Goal: Information Seeking & Learning: Learn about a topic

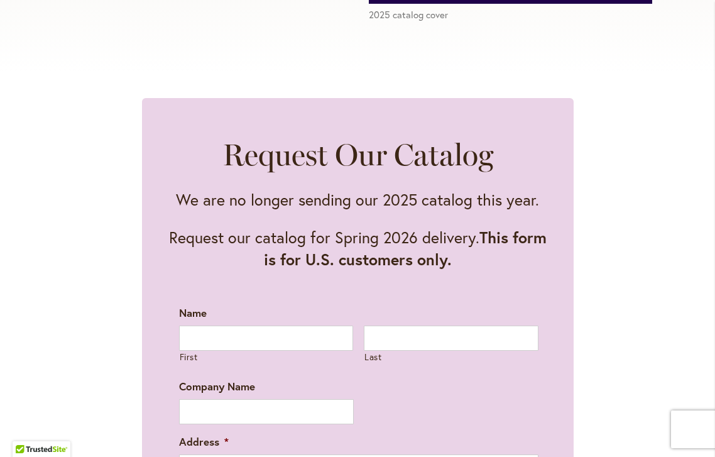
scroll to position [553, 0]
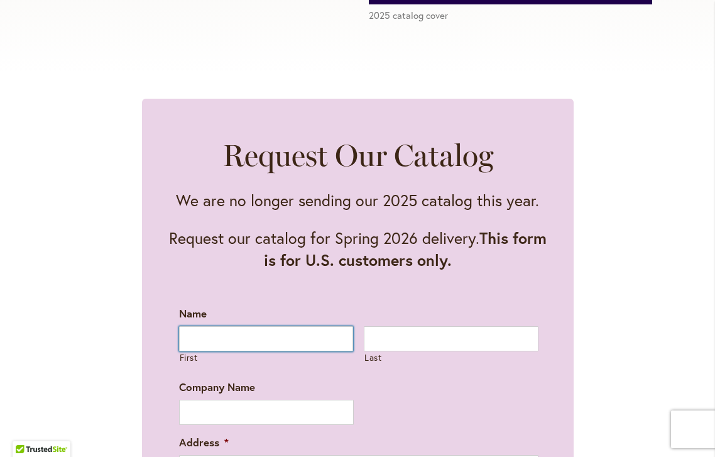
click at [217, 337] on input "First" at bounding box center [266, 338] width 175 height 25
type input "***"
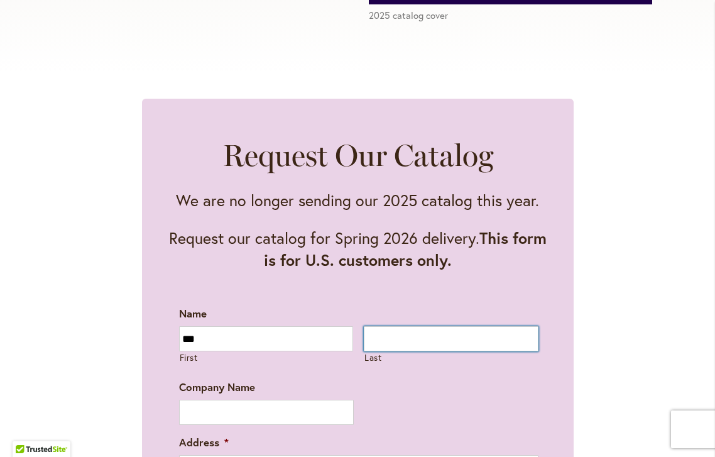
click at [384, 343] on input "Last" at bounding box center [451, 338] width 175 height 25
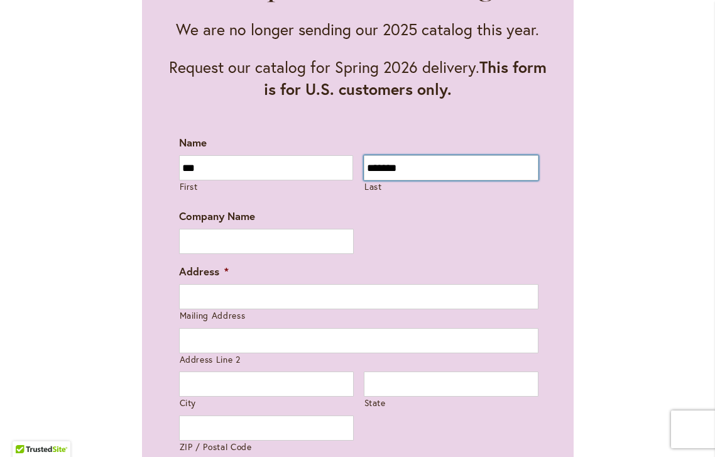
scroll to position [724, 0]
type input "*******"
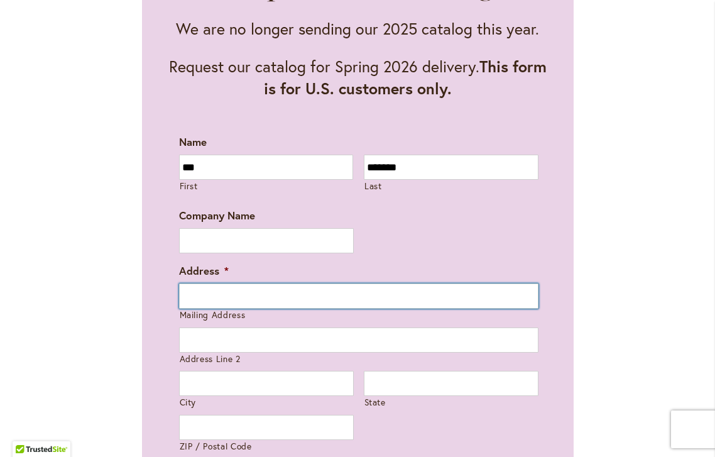
click at [193, 298] on input "Mailing Address" at bounding box center [358, 295] width 359 height 25
type input "**********"
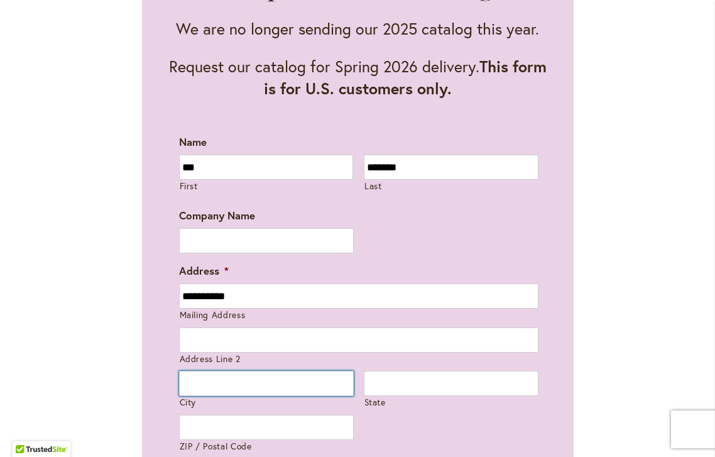
type input "**********"
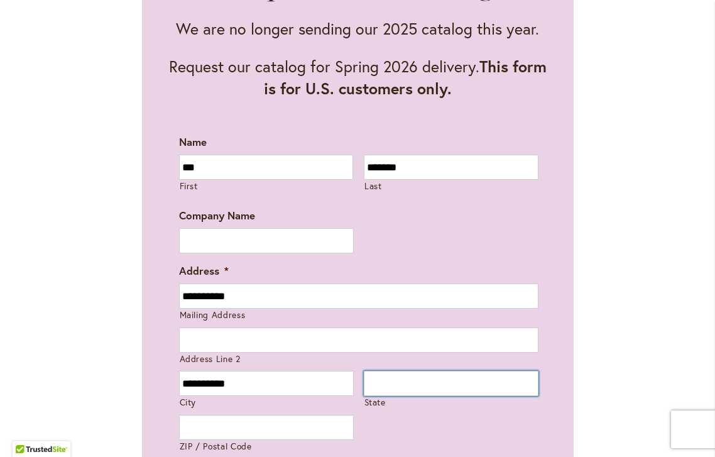
type input "********"
type input "*****"
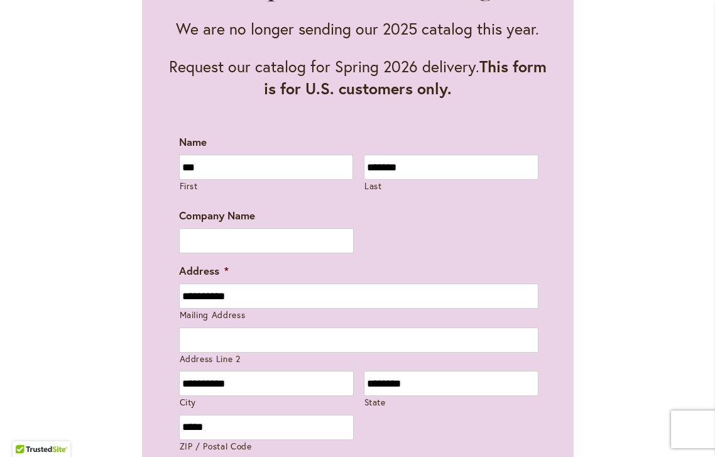
type input "**********"
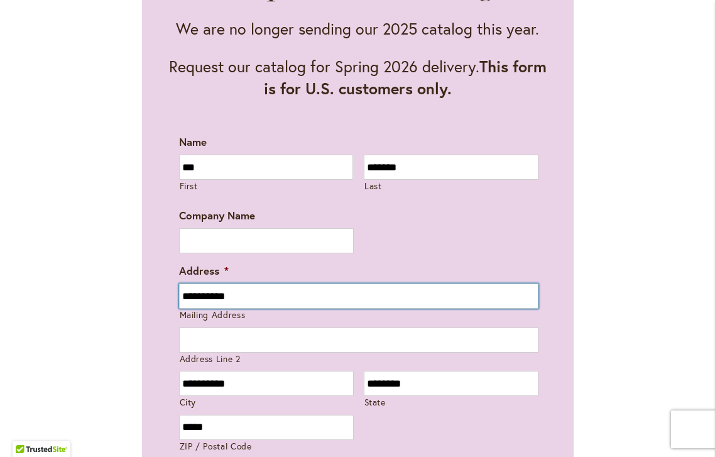
type input "**********"
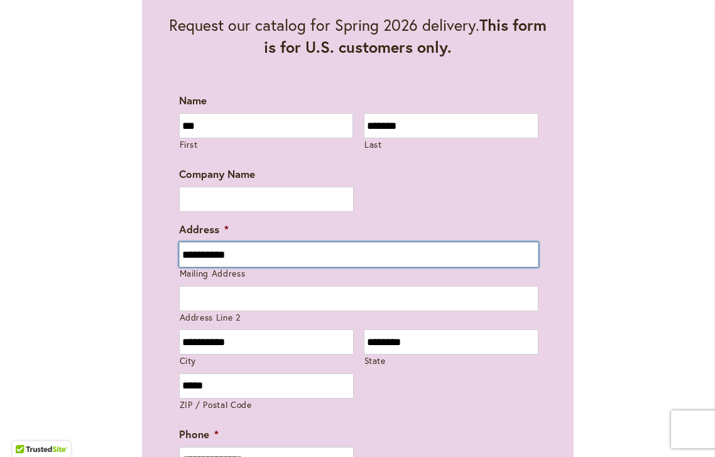
scroll to position [783, 0]
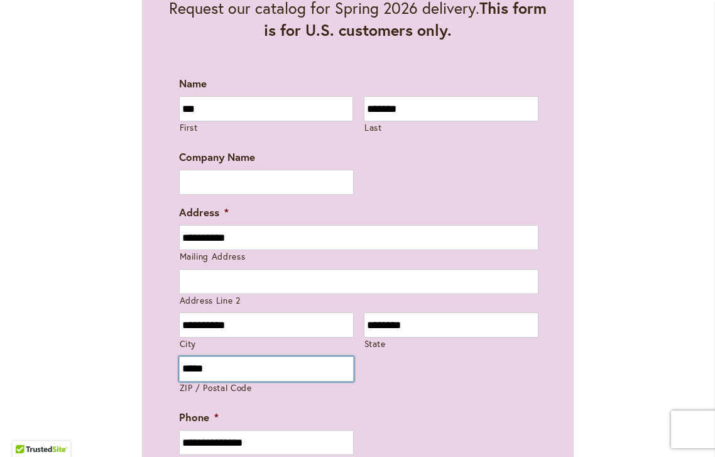
click at [217, 367] on input "*****" at bounding box center [266, 368] width 175 height 25
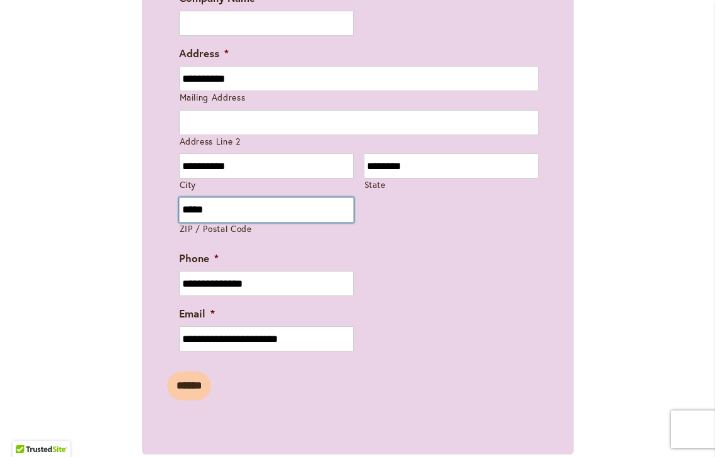
scroll to position [948, 0]
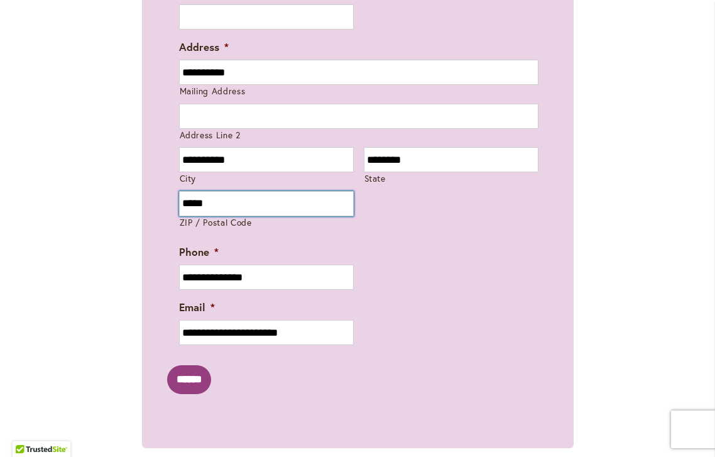
type input "*****"
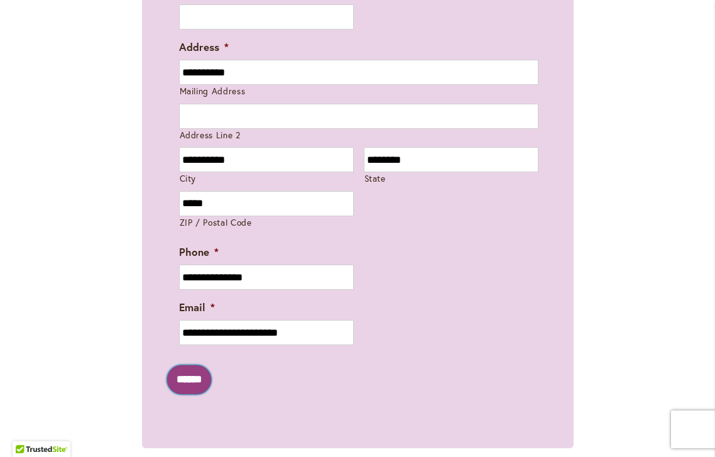
click at [207, 370] on input "******" at bounding box center [189, 379] width 44 height 29
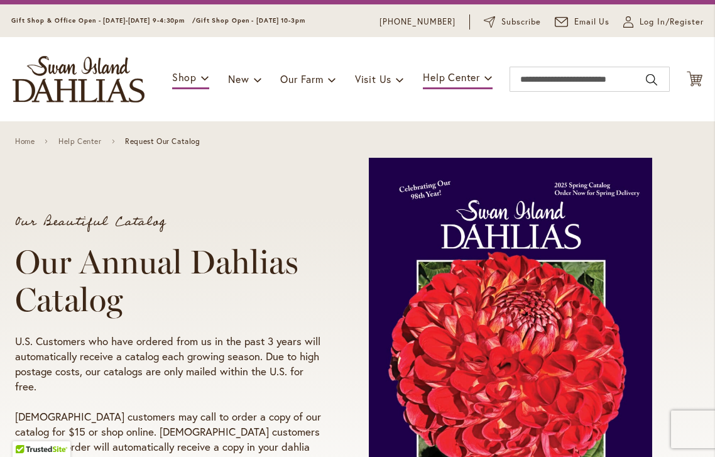
scroll to position [0, 0]
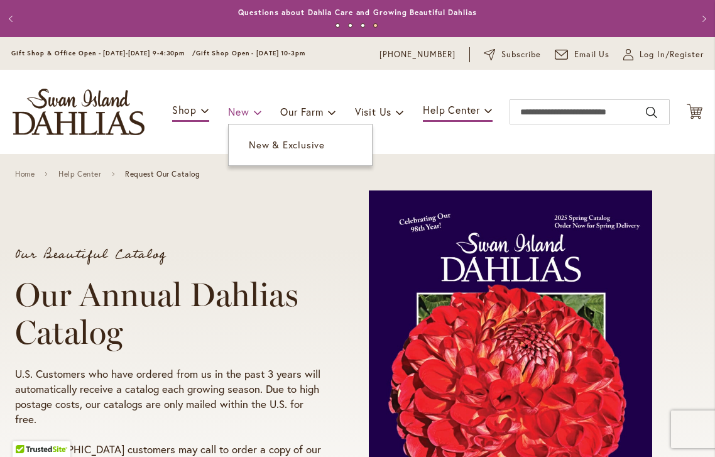
click at [233, 112] on span "New" at bounding box center [238, 111] width 21 height 13
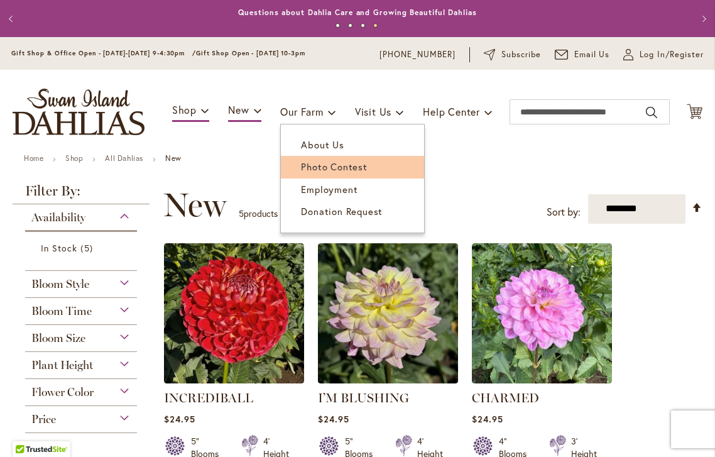
click at [342, 166] on span "Photo Contest" at bounding box center [334, 166] width 66 height 13
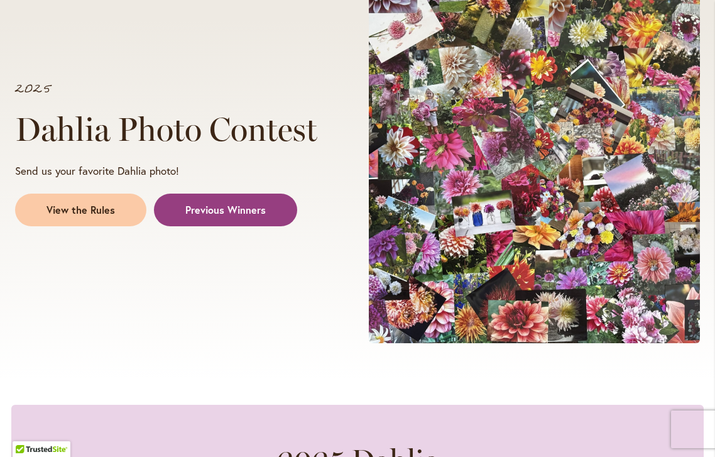
scroll to position [228, 0]
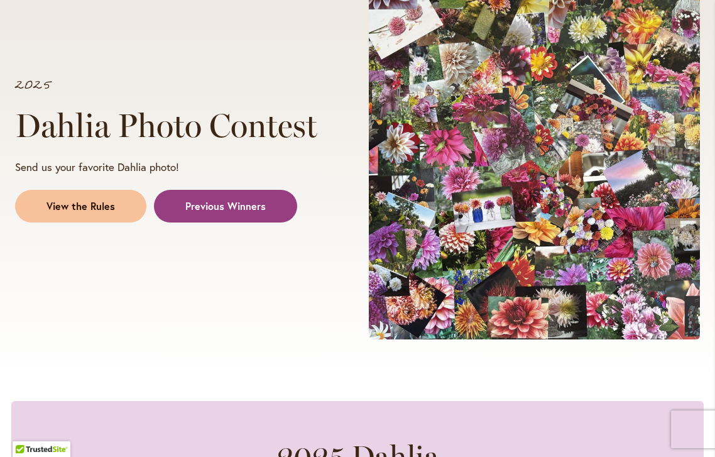
click at [104, 202] on span "View the Rules" at bounding box center [80, 206] width 68 height 14
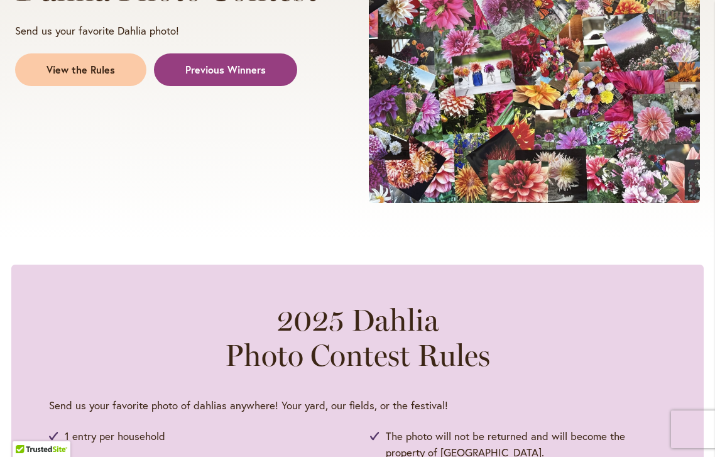
scroll to position [364, 0]
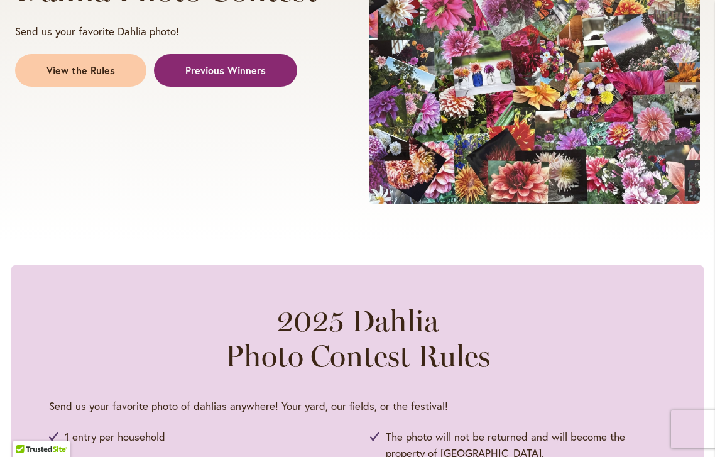
click at [234, 72] on span "Previous Winners" at bounding box center [225, 70] width 80 height 14
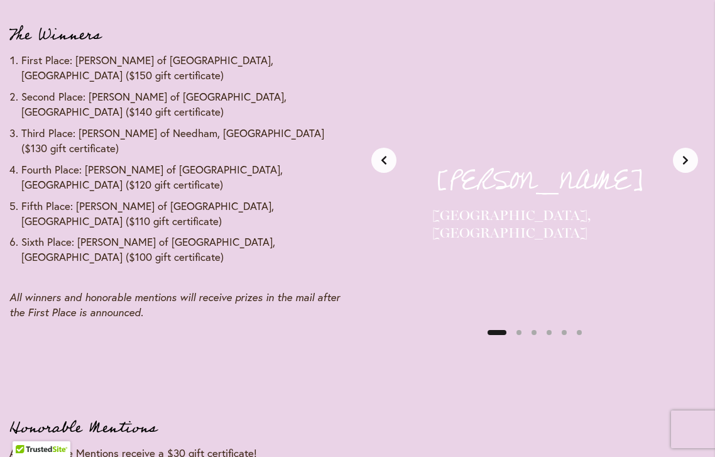
scroll to position [1571, 0]
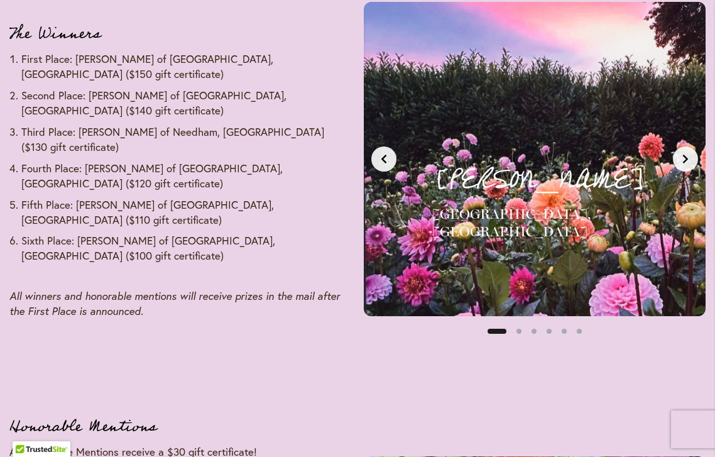
click at [687, 164] on button "Next slide" at bounding box center [685, 158] width 25 height 25
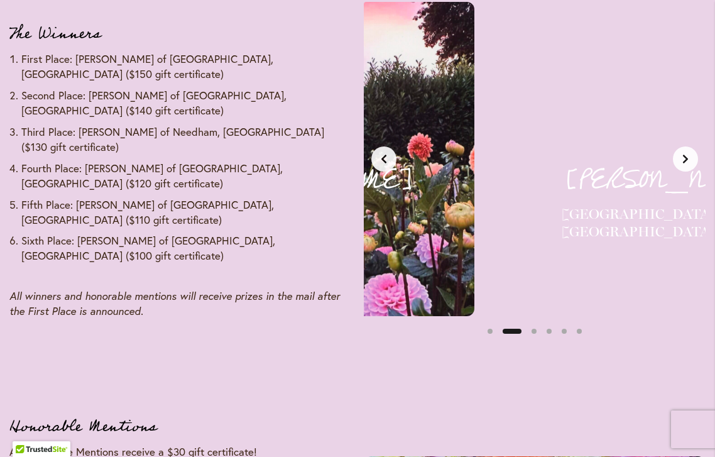
scroll to position [0, 361]
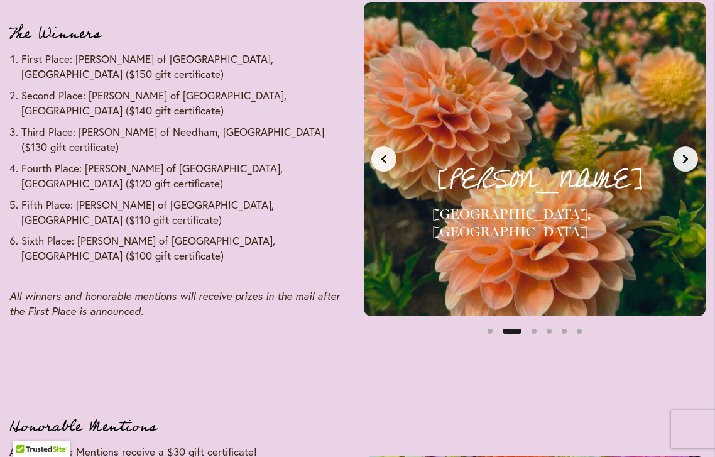
click at [687, 164] on button "Next slide" at bounding box center [685, 158] width 25 height 25
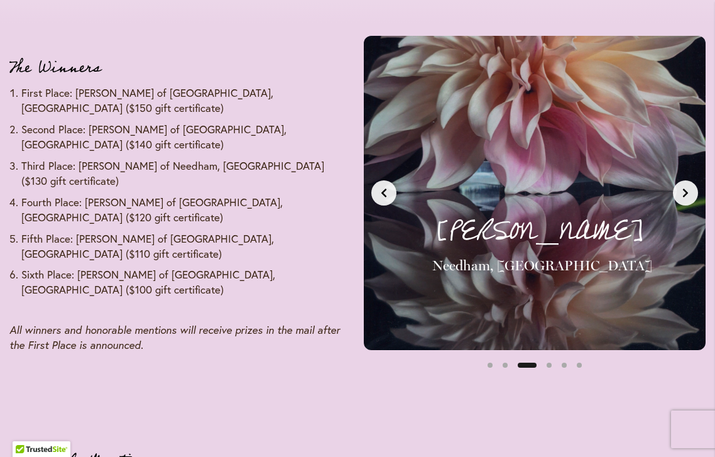
scroll to position [1531, 0]
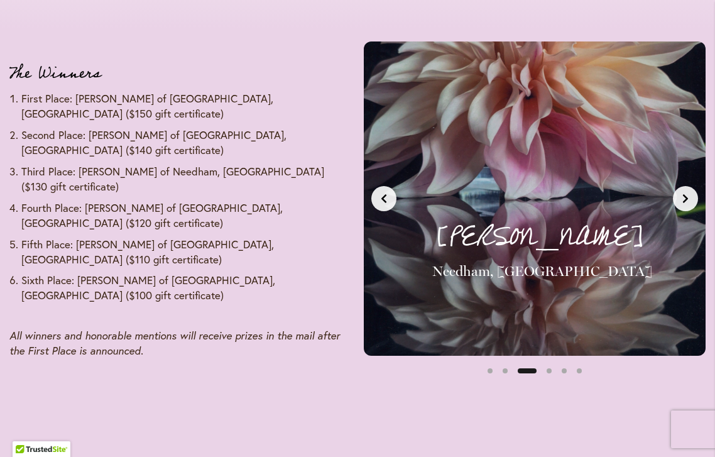
click at [688, 200] on icon "Next slide" at bounding box center [685, 198] width 10 height 10
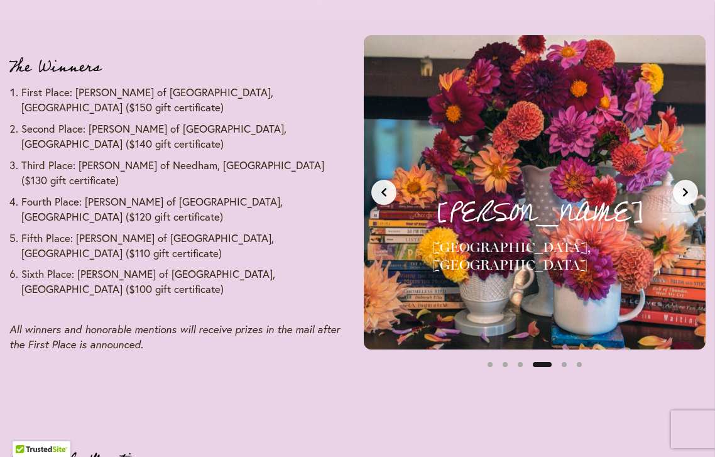
scroll to position [1539, 0]
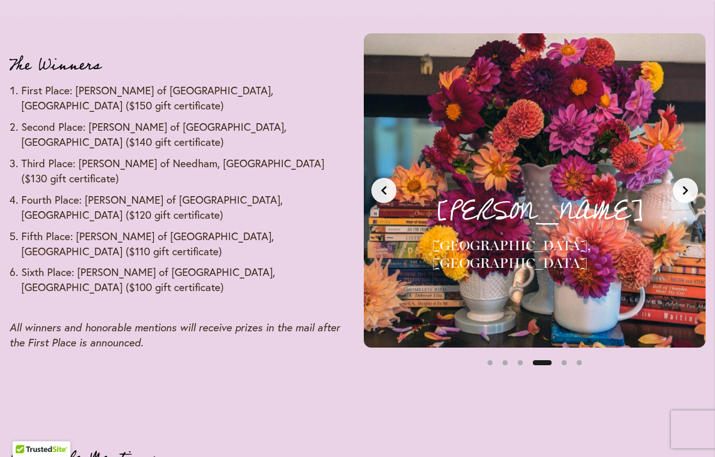
click at [686, 195] on button "Next slide" at bounding box center [685, 190] width 25 height 25
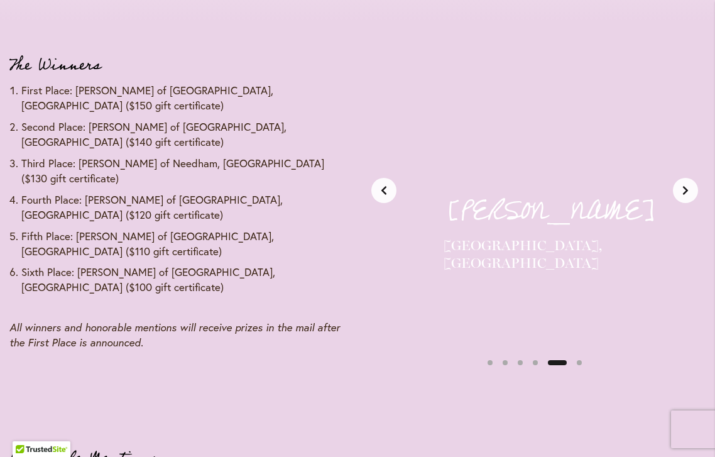
scroll to position [0, 1442]
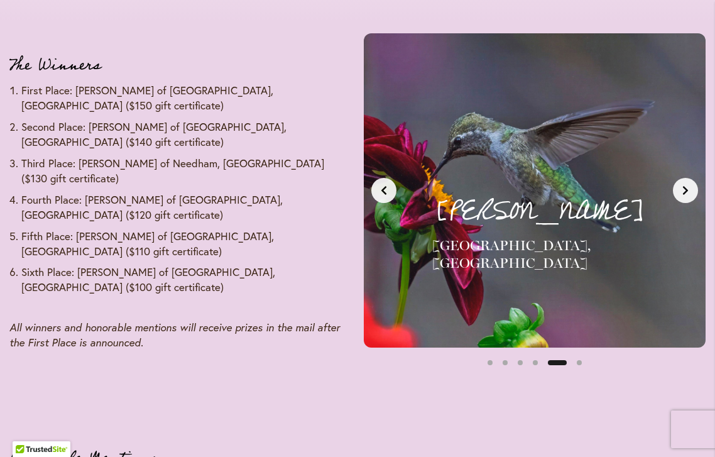
click at [686, 192] on icon "Next slide" at bounding box center [685, 190] width 10 height 10
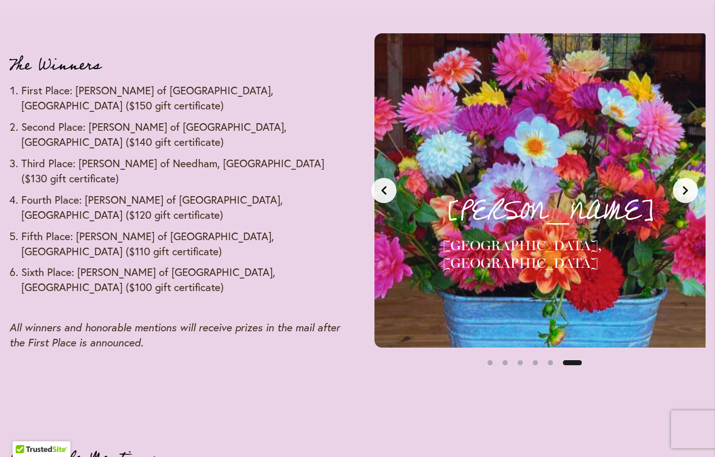
scroll to position [0, 1803]
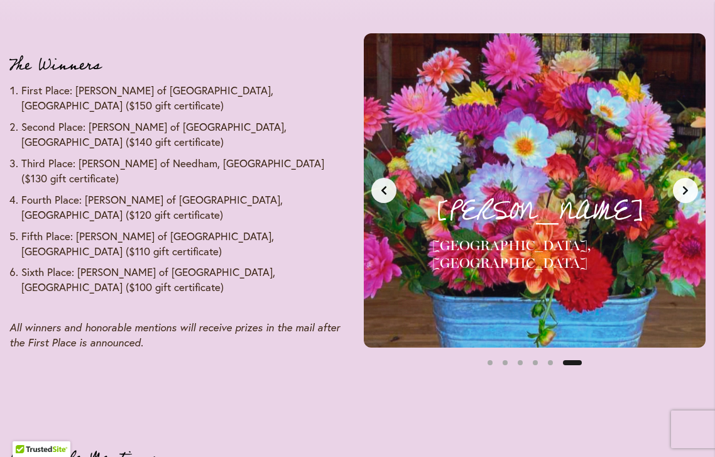
click at [686, 190] on icon "Next slide" at bounding box center [685, 190] width 5 height 9
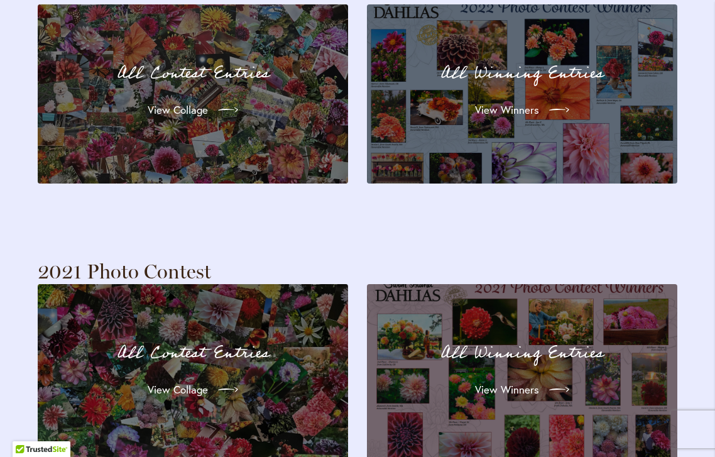
scroll to position [2894, 0]
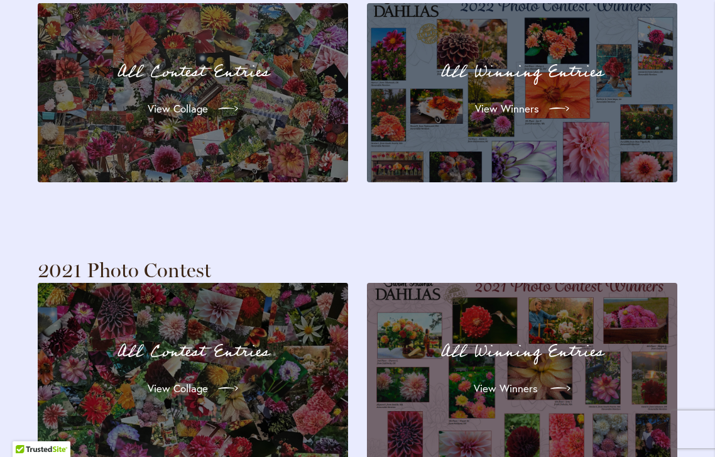
click at [517, 381] on span "View Winners" at bounding box center [506, 388] width 64 height 15
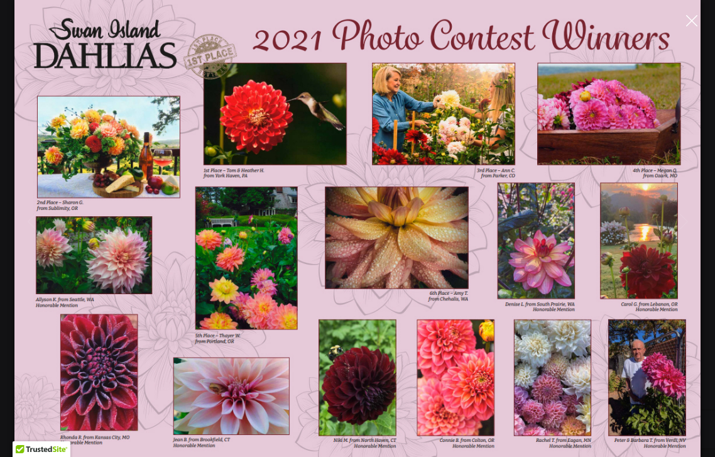
click at [698, 16] on button "Close" at bounding box center [691, 20] width 22 height 22
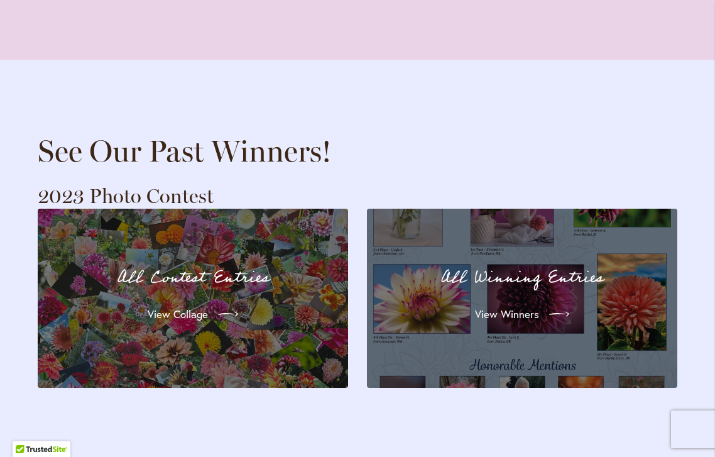
scroll to position [2412, 0]
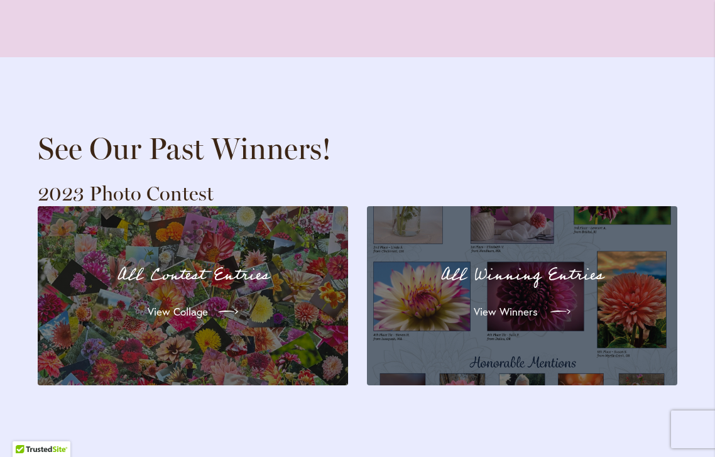
click at [487, 304] on span "View Winners" at bounding box center [506, 311] width 64 height 15
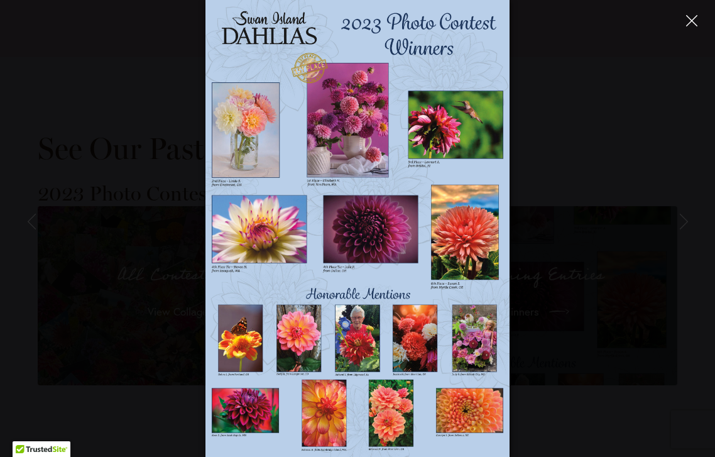
click at [693, 21] on icon "Close" at bounding box center [691, 20] width 11 height 11
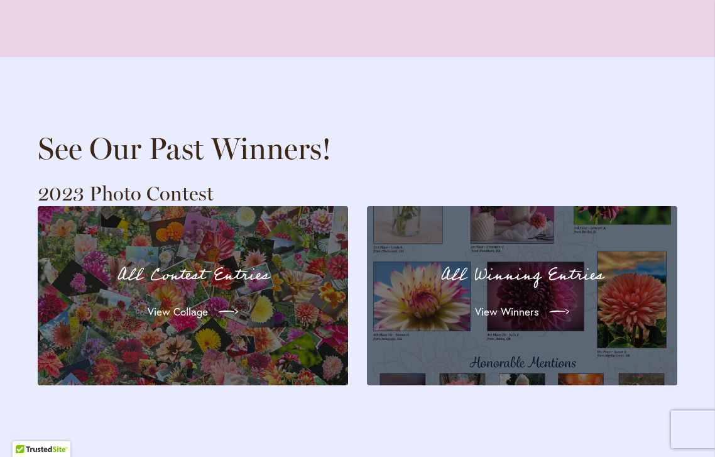
click at [525, 262] on p "All Winning Entries" at bounding box center [521, 275] width 265 height 26
click at [522, 304] on span "View Winners" at bounding box center [506, 311] width 64 height 15
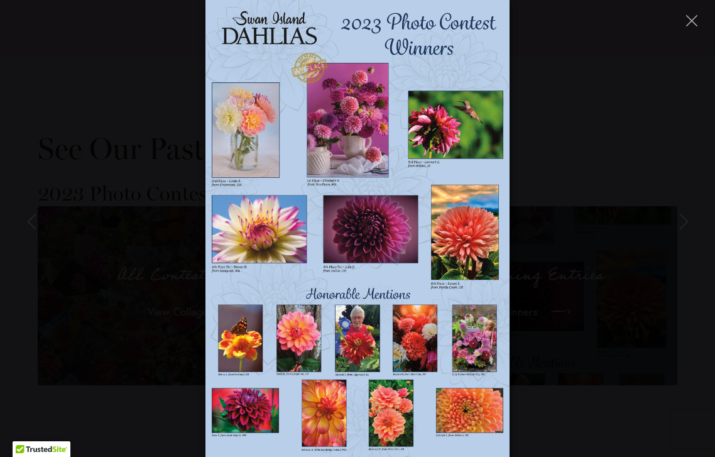
click at [358, 335] on img at bounding box center [357, 228] width 305 height 457
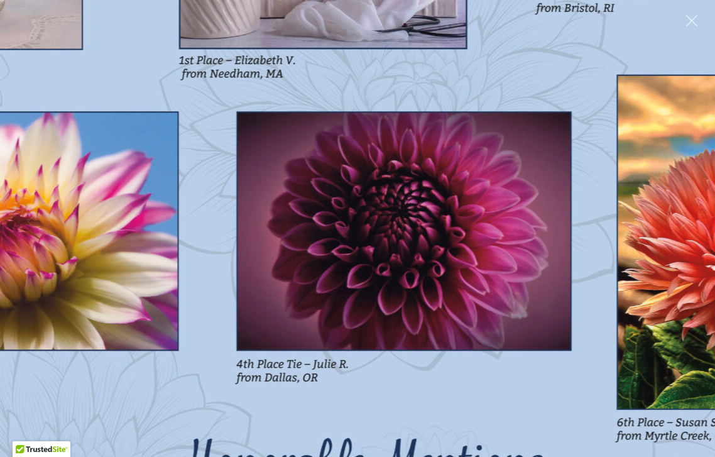
click at [700, 254] on img at bounding box center [358, 229] width 1072 height 1608
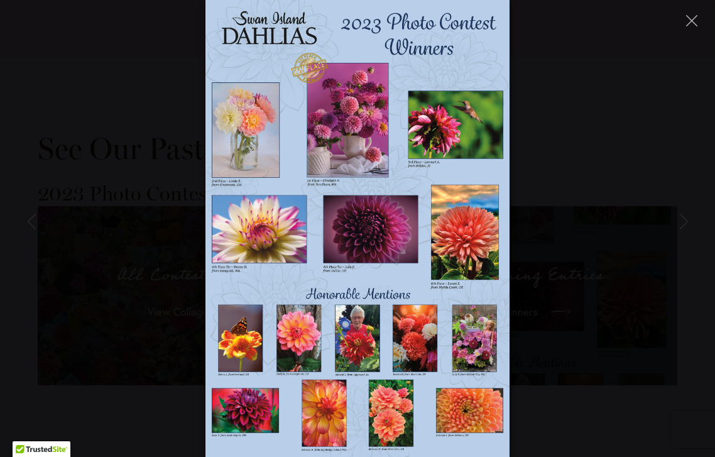
click at [360, 352] on img at bounding box center [357, 228] width 305 height 457
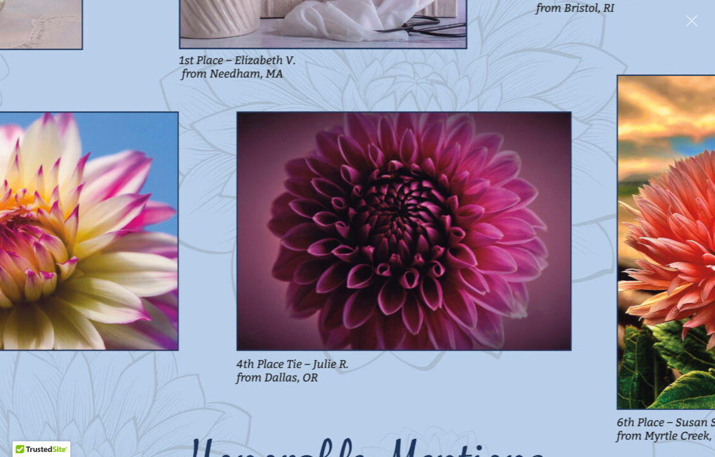
click at [324, 18] on img at bounding box center [358, 229] width 1072 height 1608
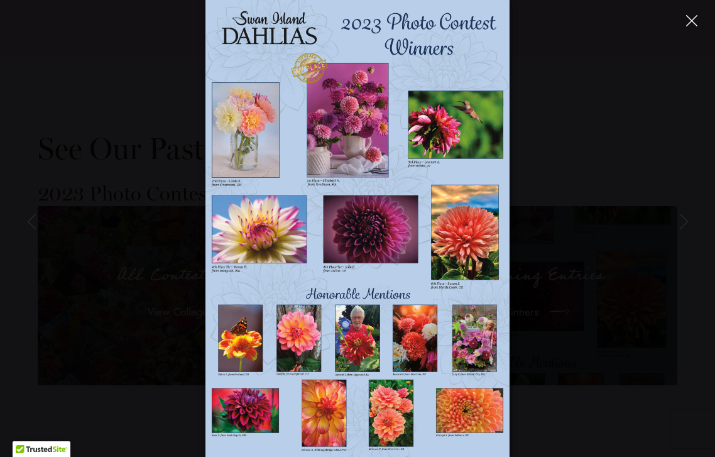
click at [695, 19] on icon "Close" at bounding box center [691, 20] width 11 height 11
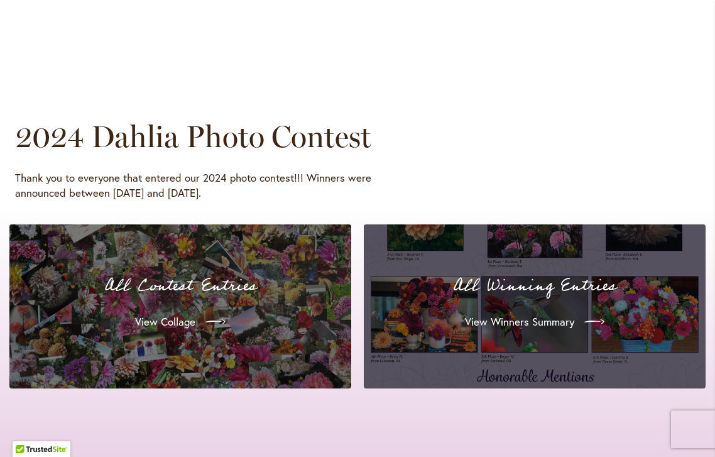
scroll to position [1112, 0]
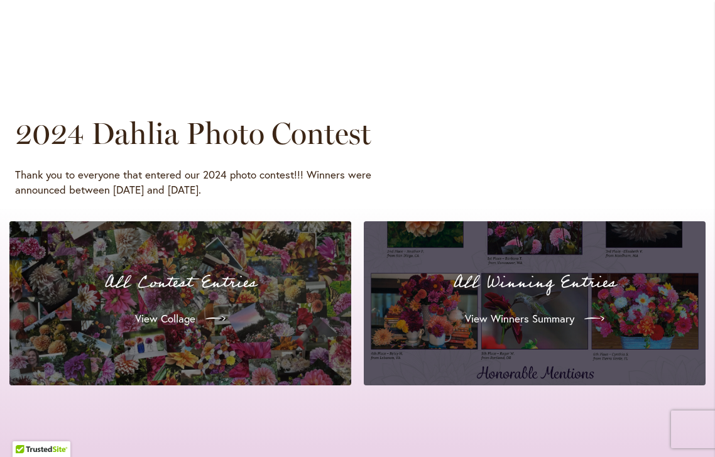
click at [523, 297] on div "All Winning Entries View Winners Summary" at bounding box center [535, 303] width 312 height 134
click at [523, 317] on span "View Winners Summary" at bounding box center [518, 318] width 109 height 15
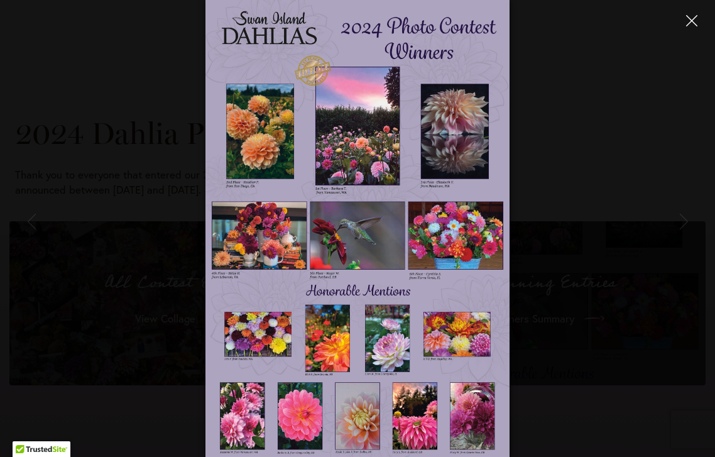
click at [696, 16] on icon "Close" at bounding box center [691, 20] width 11 height 11
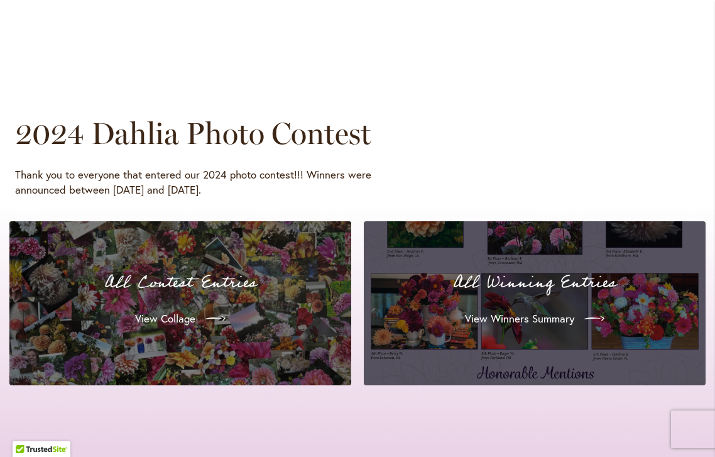
click at [190, 286] on p "All Contest Entries" at bounding box center [180, 282] width 312 height 26
click at [176, 318] on span "View Collage" at bounding box center [164, 318] width 60 height 15
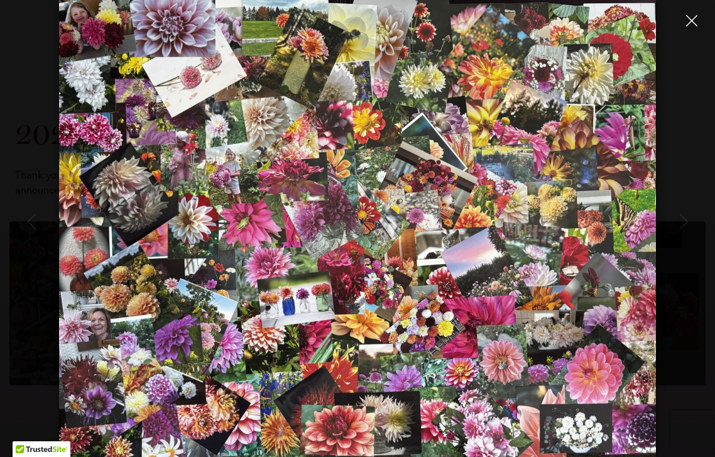
click at [693, 16] on icon "Close" at bounding box center [691, 20] width 11 height 11
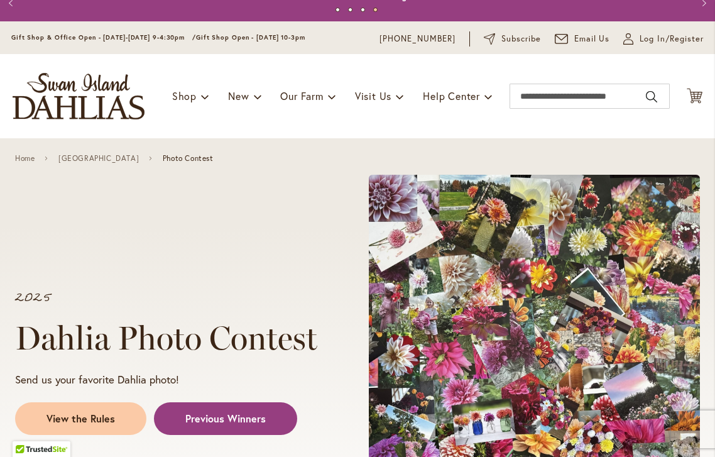
scroll to position [0, 0]
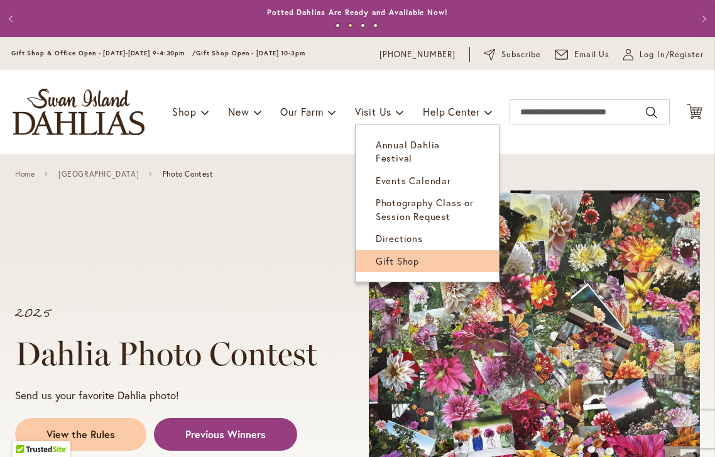
click at [392, 254] on span "Gift Shop" at bounding box center [397, 260] width 43 height 13
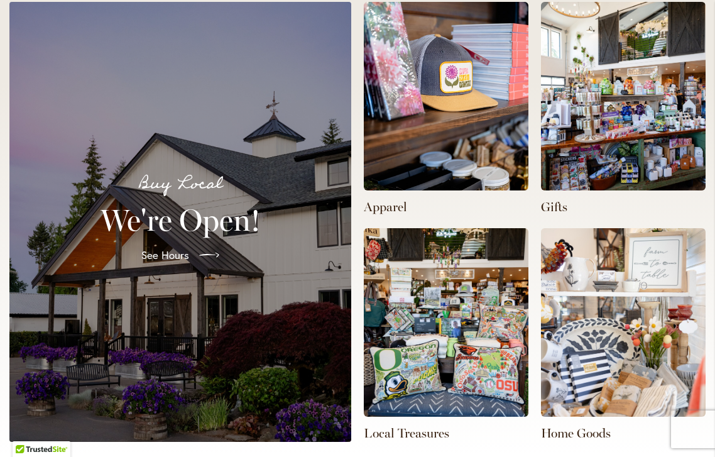
scroll to position [0, 472]
click at [445, 127] on img at bounding box center [446, 96] width 165 height 188
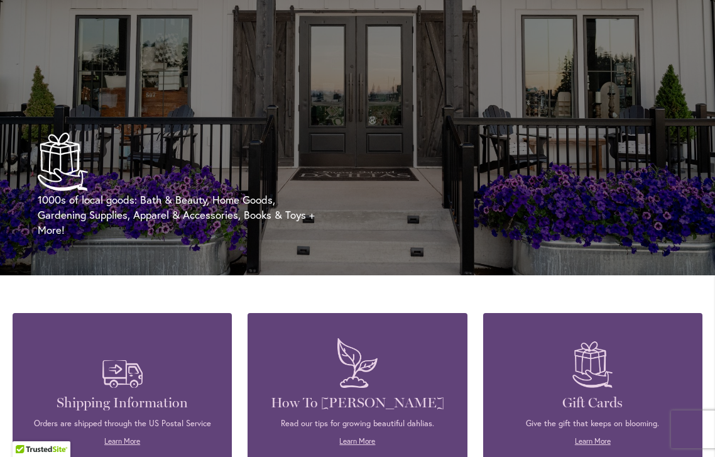
scroll to position [0, 0]
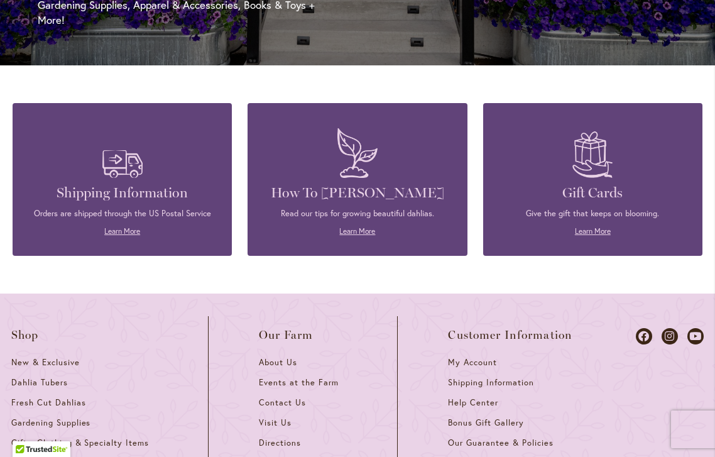
click at [354, 175] on img at bounding box center [357, 153] width 53 height 62
click at [355, 233] on link "Learn More" at bounding box center [357, 230] width 36 height 9
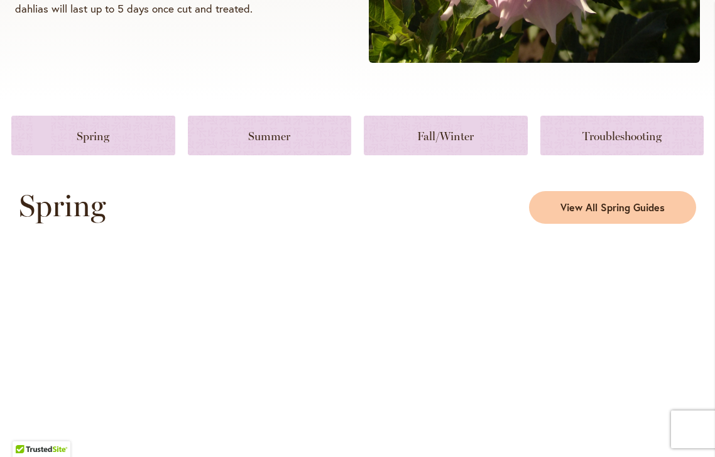
scroll to position [506, 0]
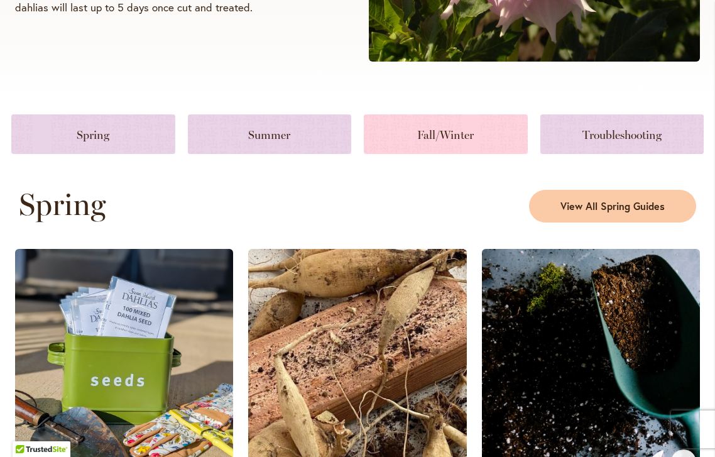
click at [460, 133] on link at bounding box center [446, 134] width 164 height 40
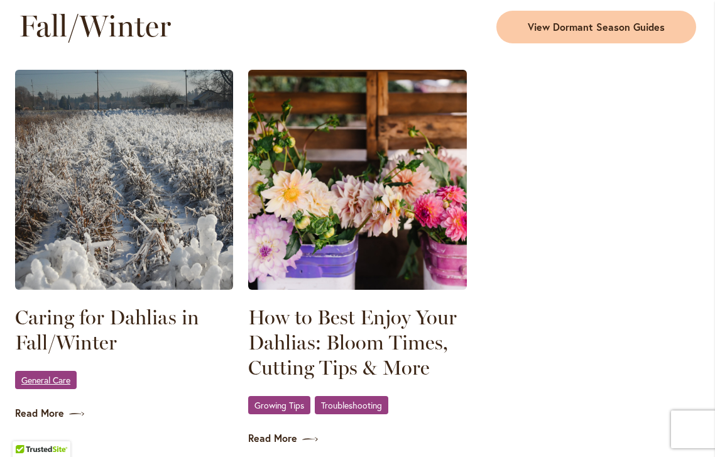
click at [54, 379] on span "General Care" at bounding box center [45, 380] width 49 height 8
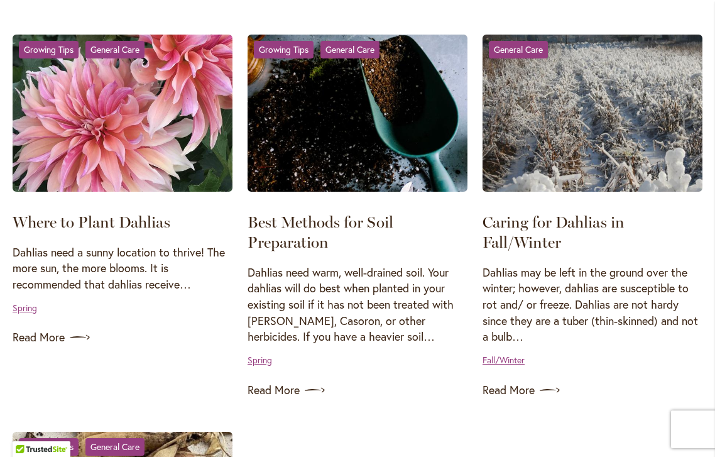
scroll to position [1038, 0]
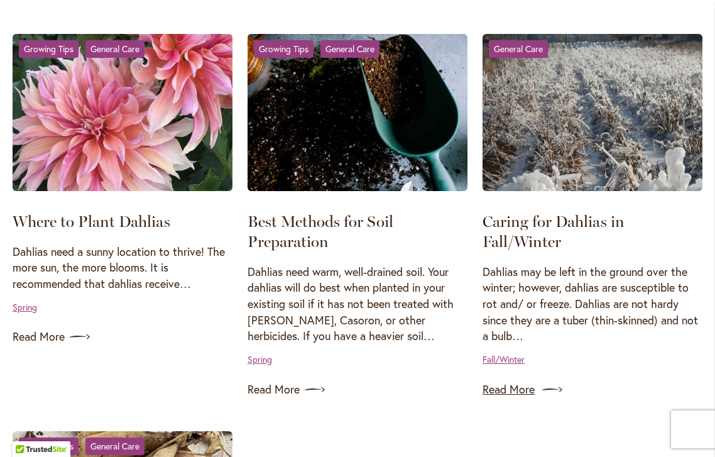
click at [513, 389] on link "Read More" at bounding box center [592, 389] width 220 height 20
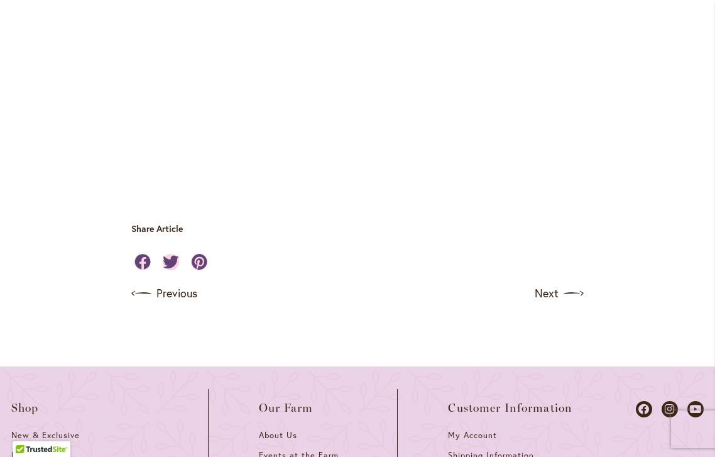
scroll to position [3880, 0]
